Goal: Navigation & Orientation: Find specific page/section

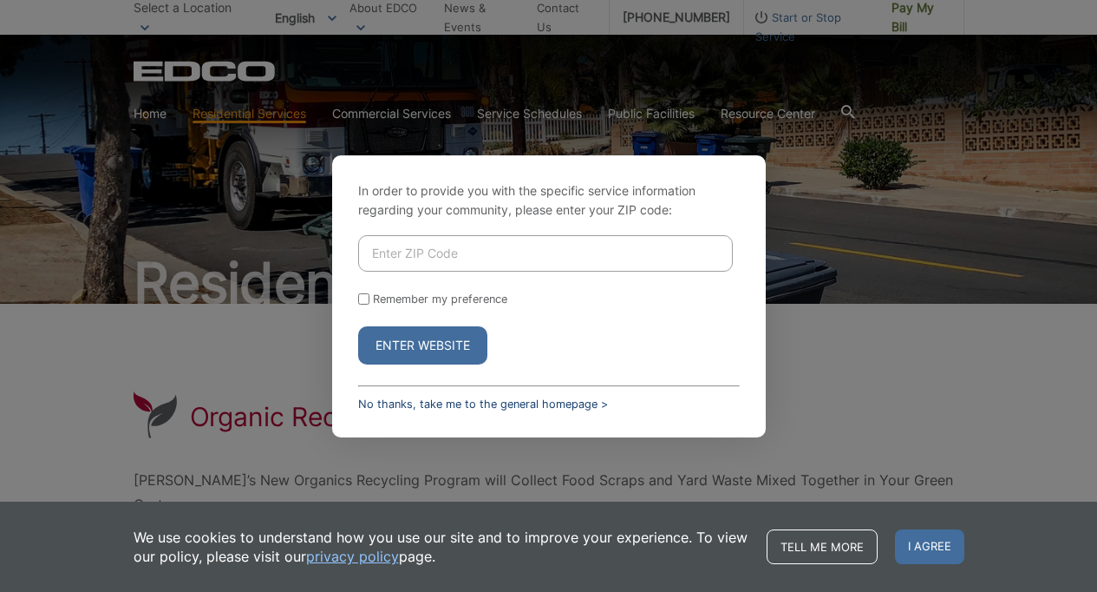
click at [471, 401] on link "No thanks, take me to the general homepage >" at bounding box center [483, 403] width 250 height 13
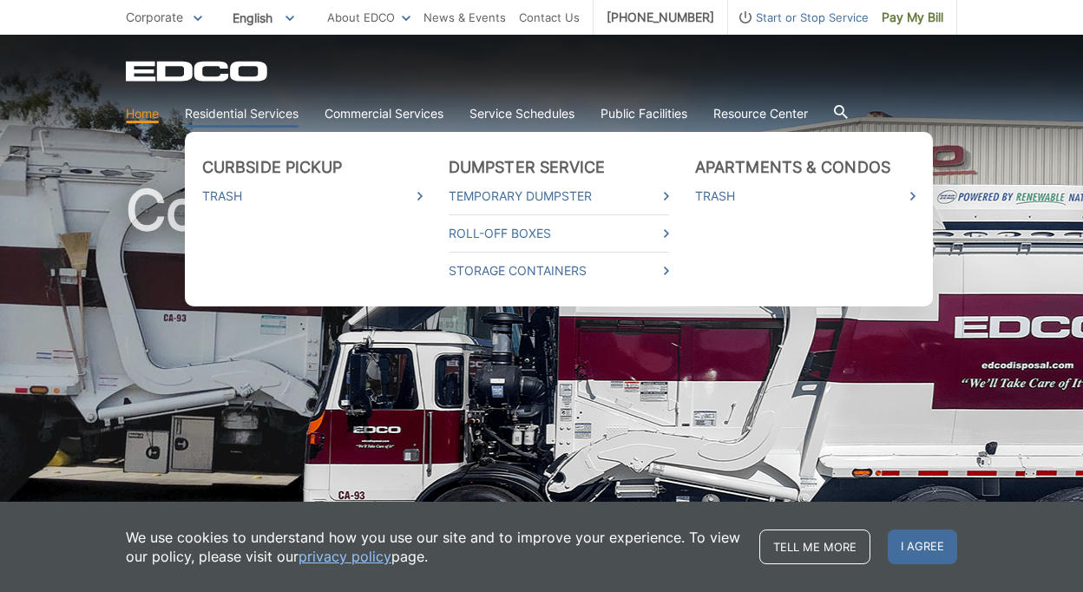
click at [252, 110] on link "Residential Services" at bounding box center [242, 113] width 114 height 19
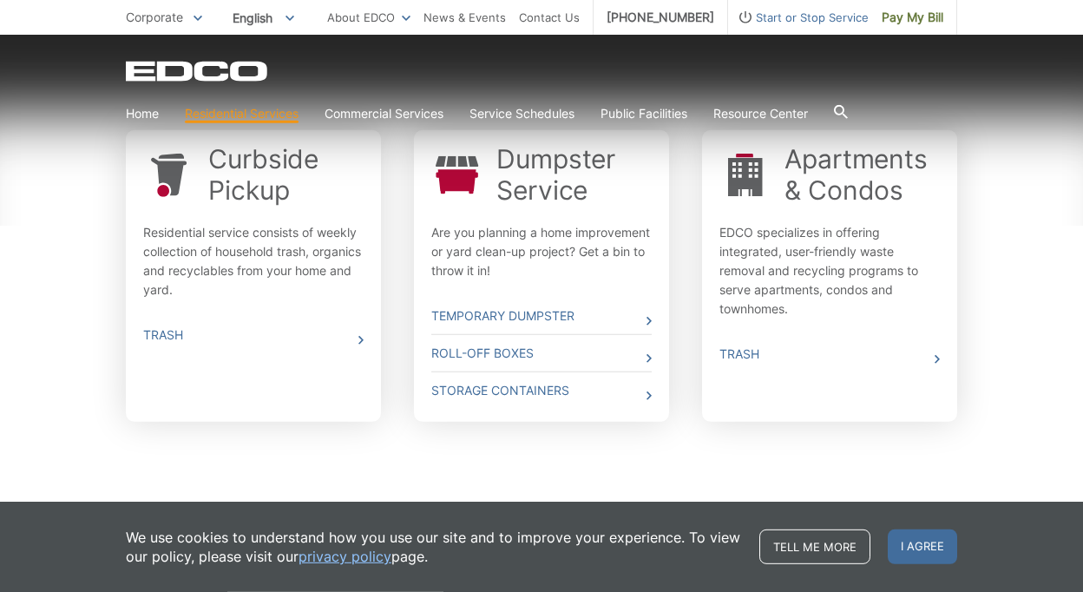
scroll to position [571, 0]
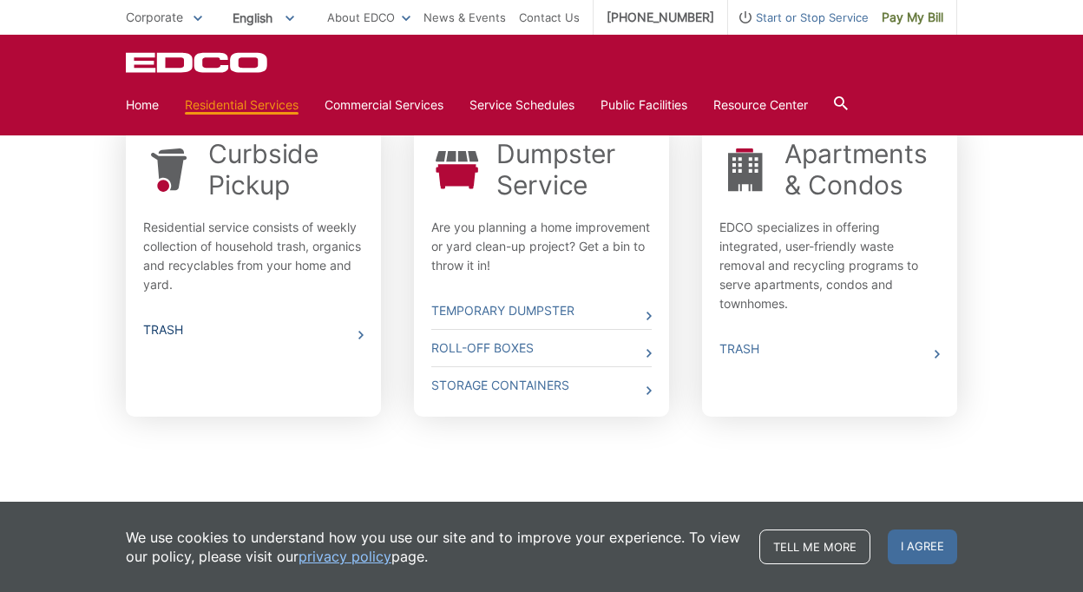
click at [163, 330] on link "Trash" at bounding box center [253, 329] width 220 height 36
